Goal: Task Accomplishment & Management: Manage account settings

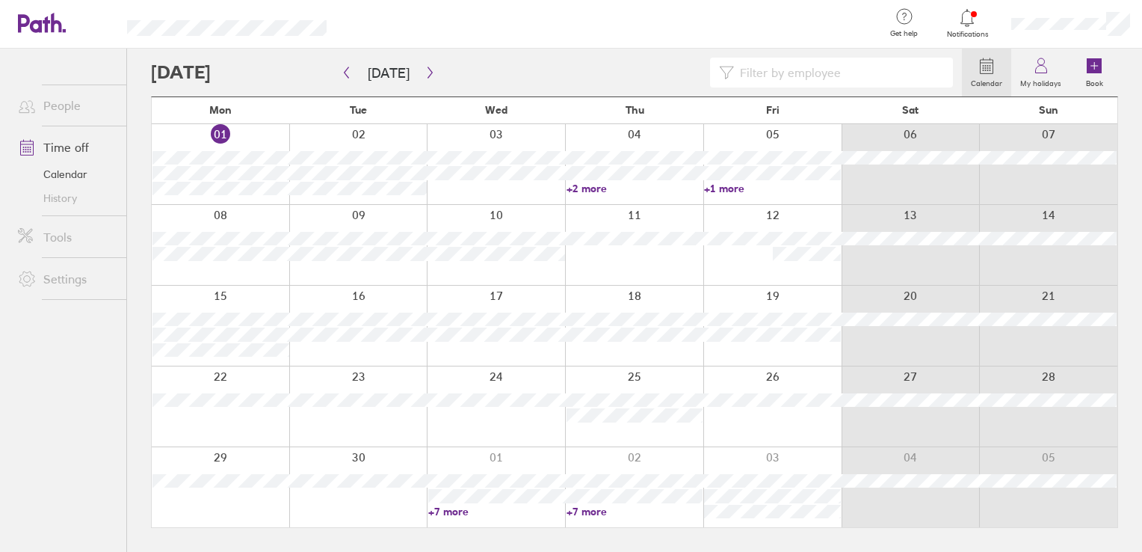
click at [235, 212] on div at bounding box center [221, 245] width 138 height 80
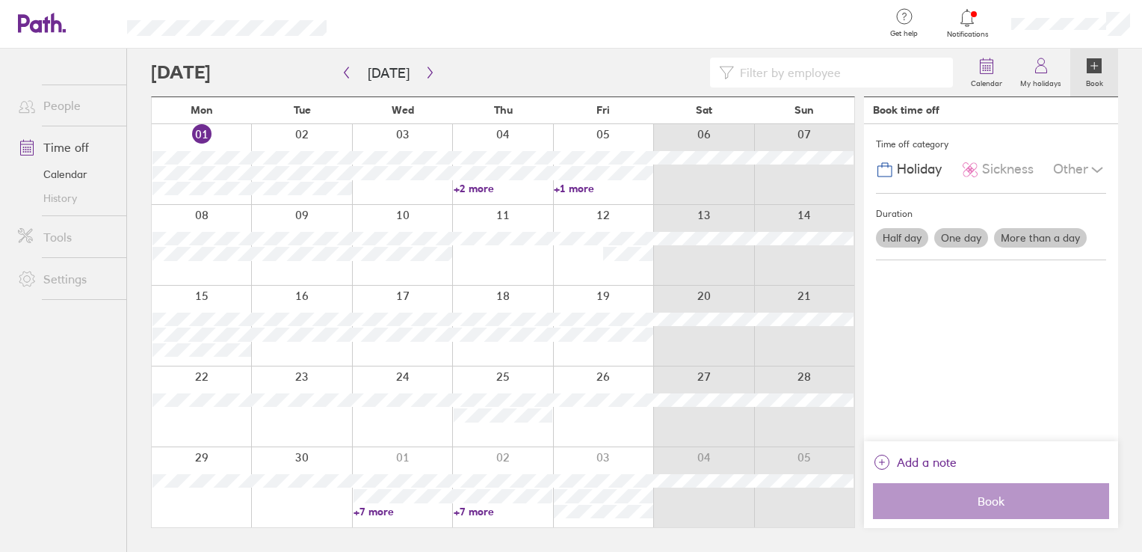
click at [948, 238] on label "One day" at bounding box center [961, 237] width 54 height 19
click at [0, 0] on input "One day" at bounding box center [0, 0] width 0 height 0
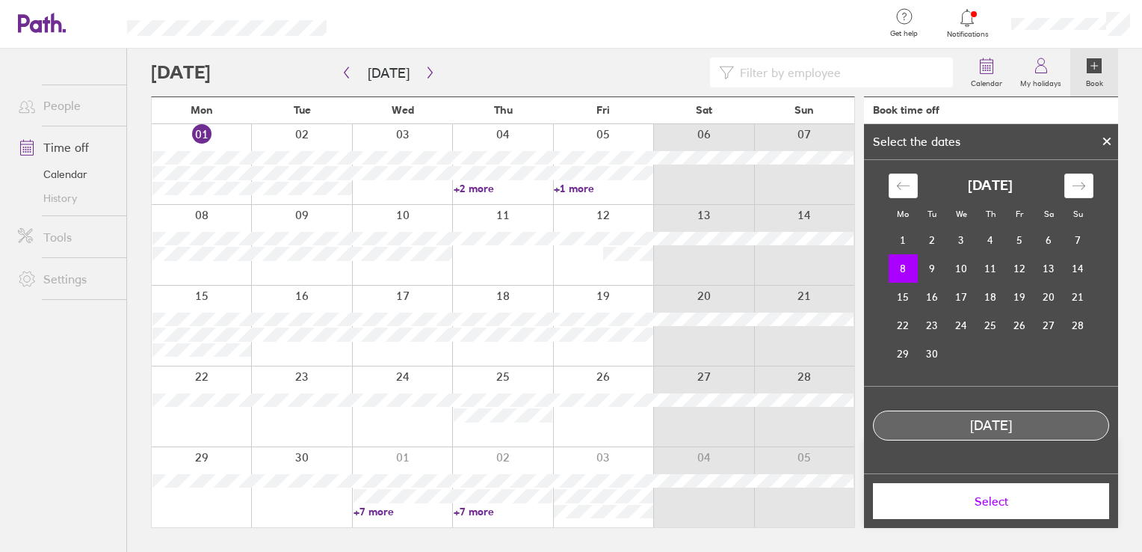
click at [999, 498] on span "Select" at bounding box center [991, 500] width 215 height 13
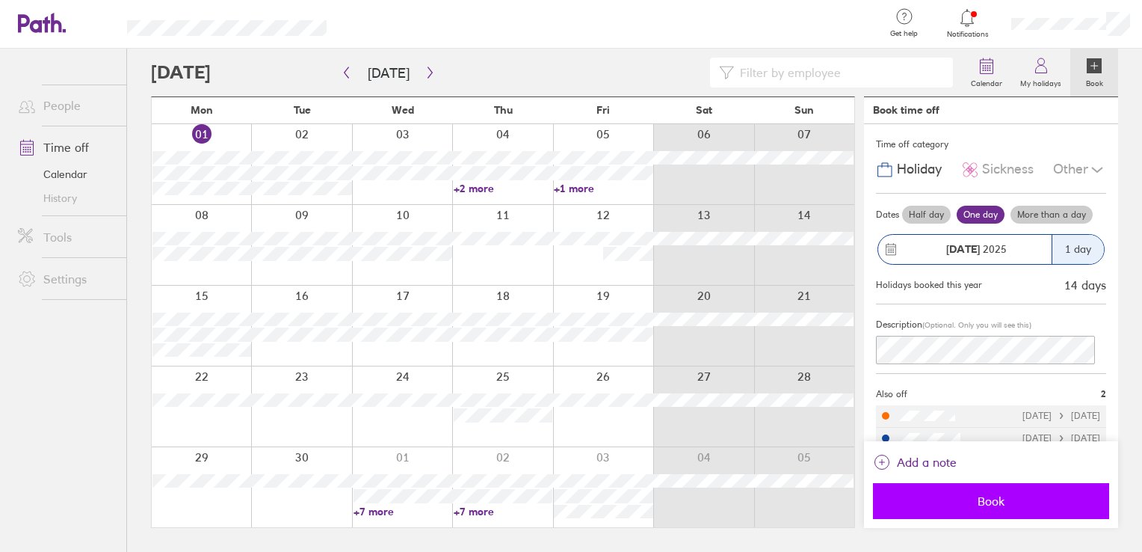
click at [988, 512] on button "Book" at bounding box center [991, 501] width 236 height 36
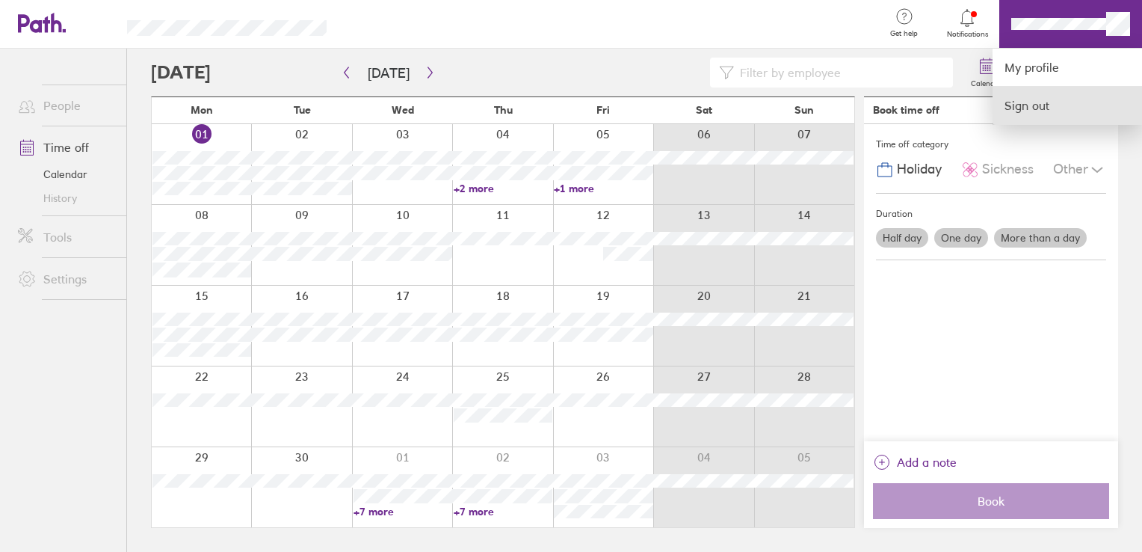
click at [1058, 100] on link "Sign out" at bounding box center [1067, 105] width 149 height 37
